Goal: Task Accomplishment & Management: Complete application form

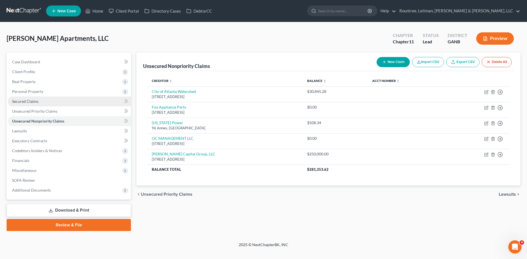
click at [37, 102] on span "Secured Claims" at bounding box center [25, 101] width 26 height 5
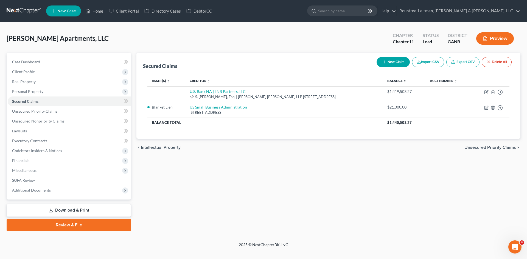
click at [390, 62] on button "New Claim" at bounding box center [392, 62] width 33 height 10
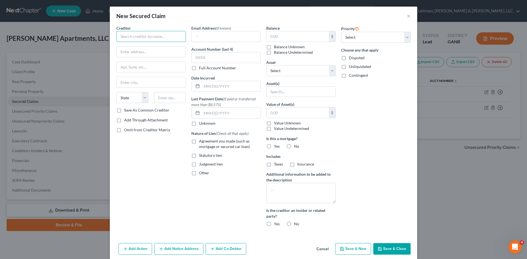
click at [137, 35] on input "text" at bounding box center [150, 36] width 69 height 11
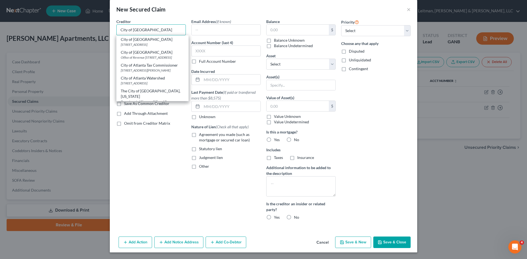
drag, startPoint x: 163, startPoint y: 29, endPoint x: 0, endPoint y: 12, distance: 163.6
click at [0, 19] on div "New Secured Claim × Creditor * City of [GEOGRAPHIC_DATA] of [GEOGRAPHIC_DATA] […" at bounding box center [263, 129] width 527 height 259
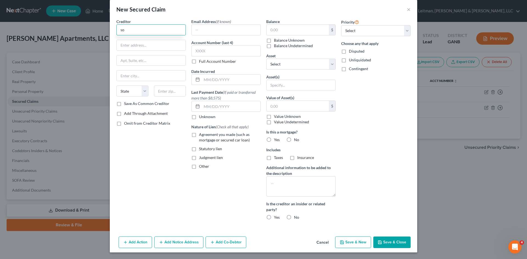
type input "s"
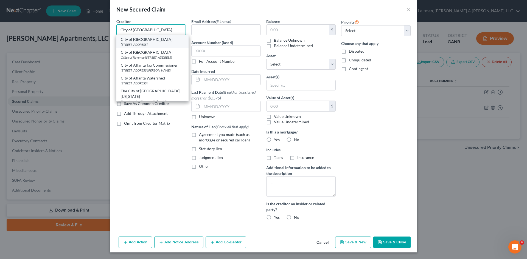
type input "City of [GEOGRAPHIC_DATA]"
click at [132, 38] on div "City of [GEOGRAPHIC_DATA]" at bounding box center [152, 39] width 63 height 5
type input "[STREET_ADDRESS]"
type input "[GEOGRAPHIC_DATA]"
select select "10"
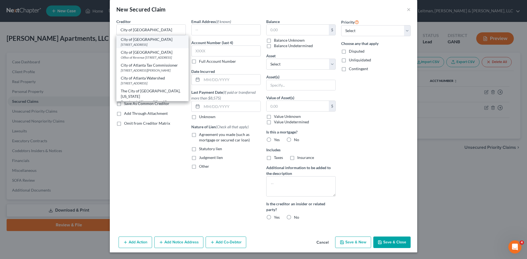
type input "30303"
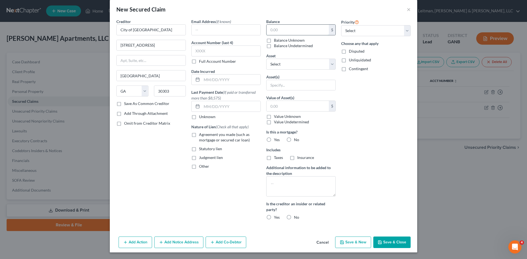
click at [297, 27] on input "text" at bounding box center [297, 30] width 62 height 10
type input "31.75"
click at [199, 149] on label "Statutory lien" at bounding box center [210, 148] width 23 height 5
click at [201, 149] on input "Statutory lien" at bounding box center [203, 148] width 4 height 4
checkbox input "true"
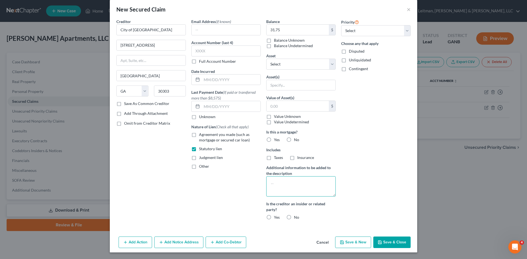
click at [291, 182] on textarea at bounding box center [300, 186] width 69 height 20
type textarea "Solid waste services"
click at [294, 217] on label "No" at bounding box center [296, 217] width 5 height 5
click at [296, 217] on input "No" at bounding box center [298, 217] width 4 height 4
radio input "true"
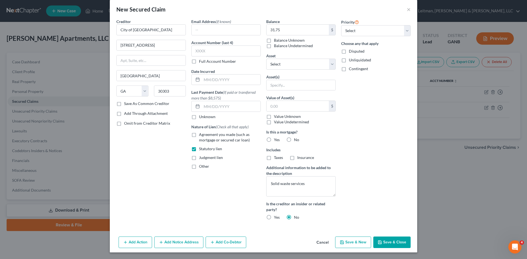
click at [294, 139] on label "No" at bounding box center [296, 139] width 5 height 5
click at [296, 139] on input "No" at bounding box center [298, 139] width 4 height 4
radio input "true"
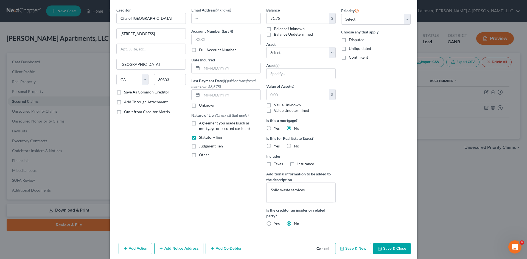
scroll to position [24, 0]
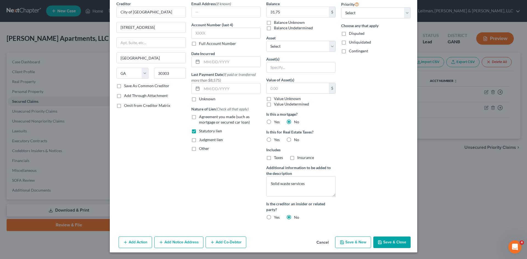
click at [294, 139] on label "No" at bounding box center [296, 139] width 5 height 5
click at [296, 139] on input "No" at bounding box center [298, 139] width 4 height 4
radio input "true"
click at [393, 240] on button "Save & Close" at bounding box center [391, 243] width 37 height 12
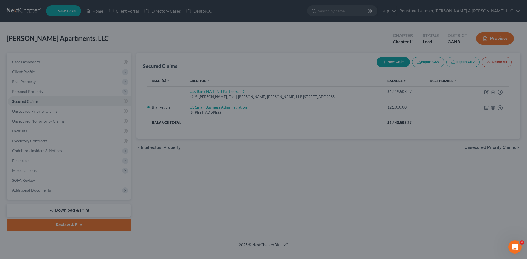
scroll to position [0, 0]
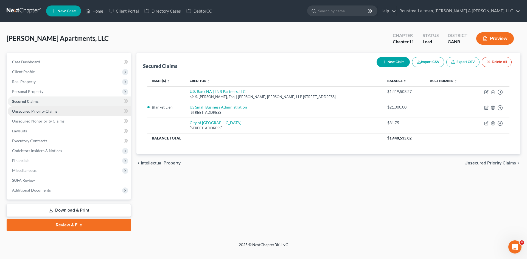
click at [45, 109] on span "Unsecured Priority Claims" at bounding box center [34, 111] width 45 height 5
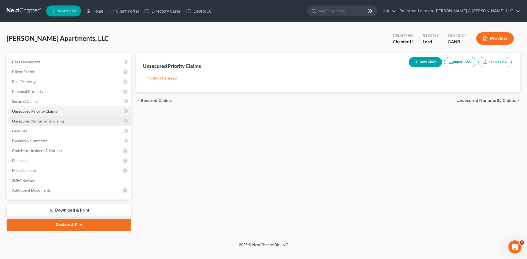
click at [49, 120] on span "Unsecured Nonpriority Claims" at bounding box center [38, 121] width 52 height 5
